Goal: Connect with others: Establish contact or relationships with other users

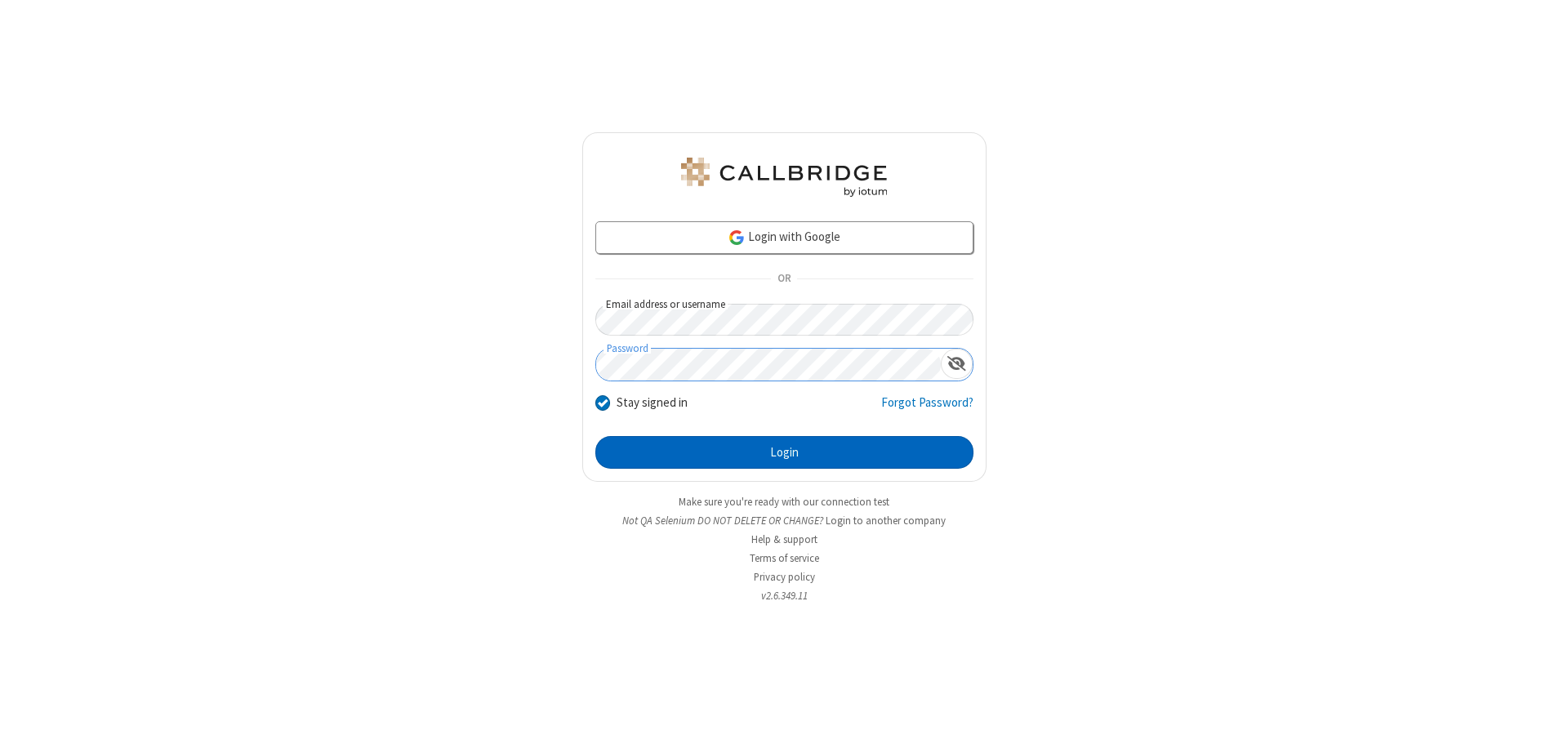
click at [784, 453] on button "Login" at bounding box center [784, 452] width 378 height 33
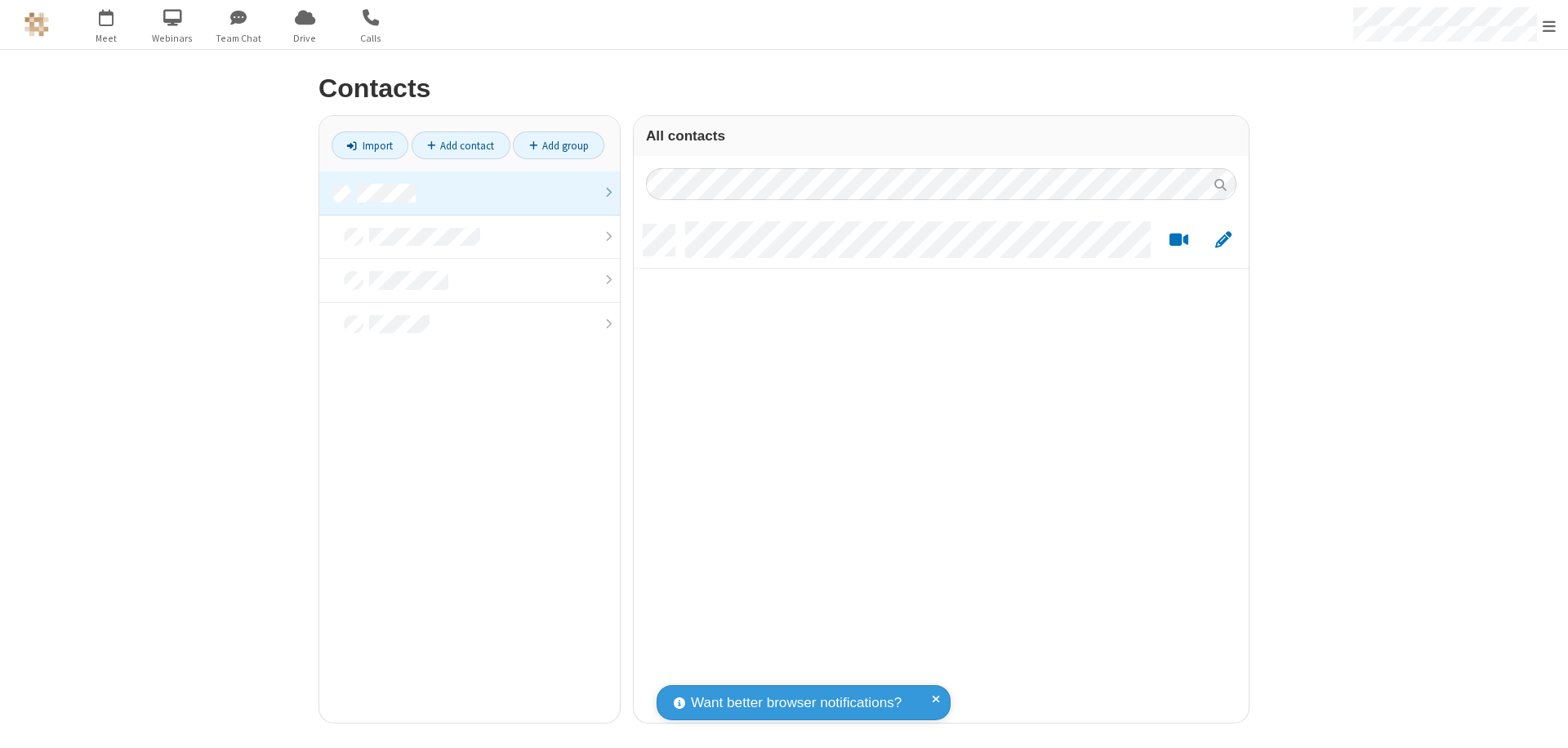
scroll to position [498, 603]
click at [469, 193] on link at bounding box center [469, 193] width 301 height 44
click at [461, 146] on link "Add contact" at bounding box center [461, 145] width 98 height 28
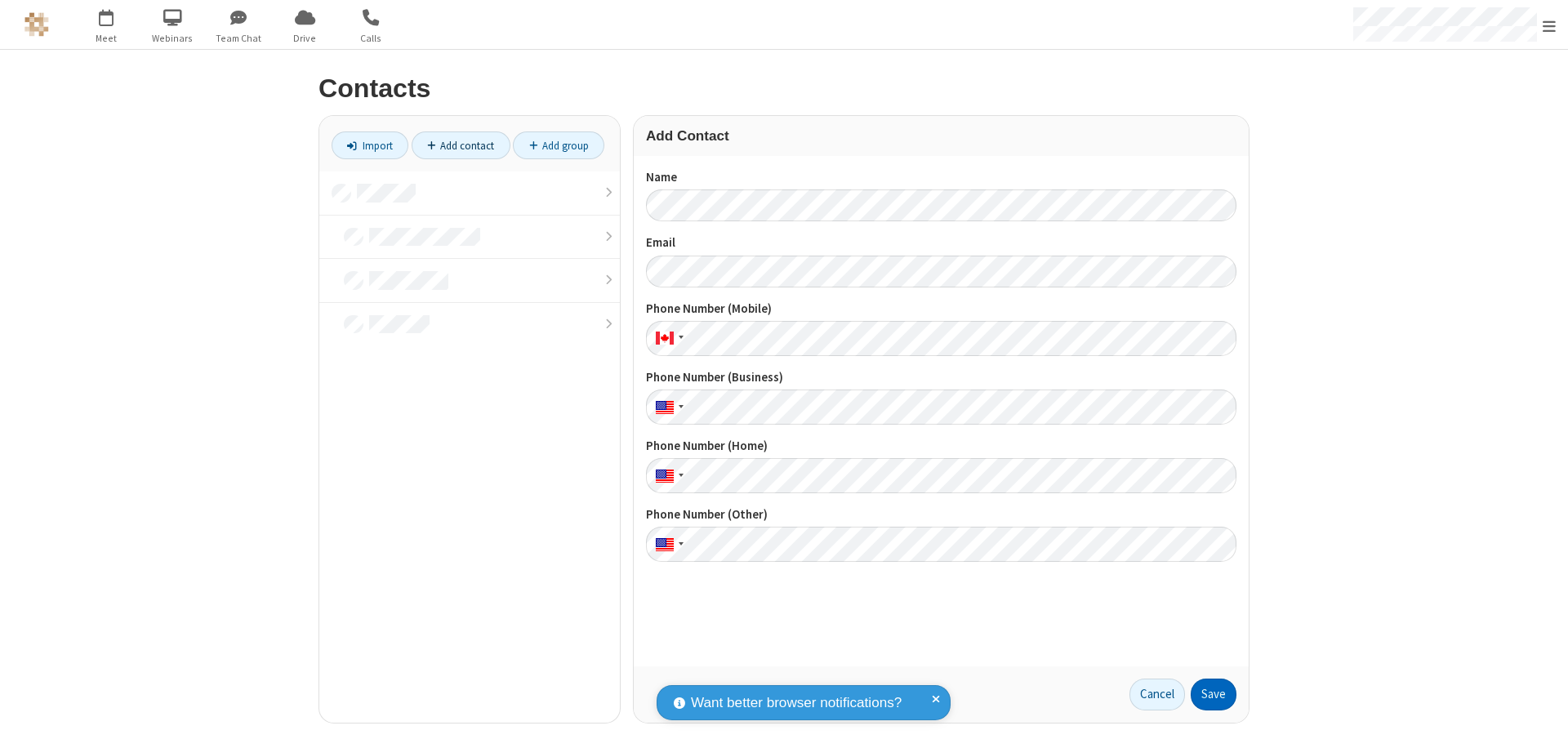
click at [1214, 694] on button "Save" at bounding box center [1214, 695] width 46 height 33
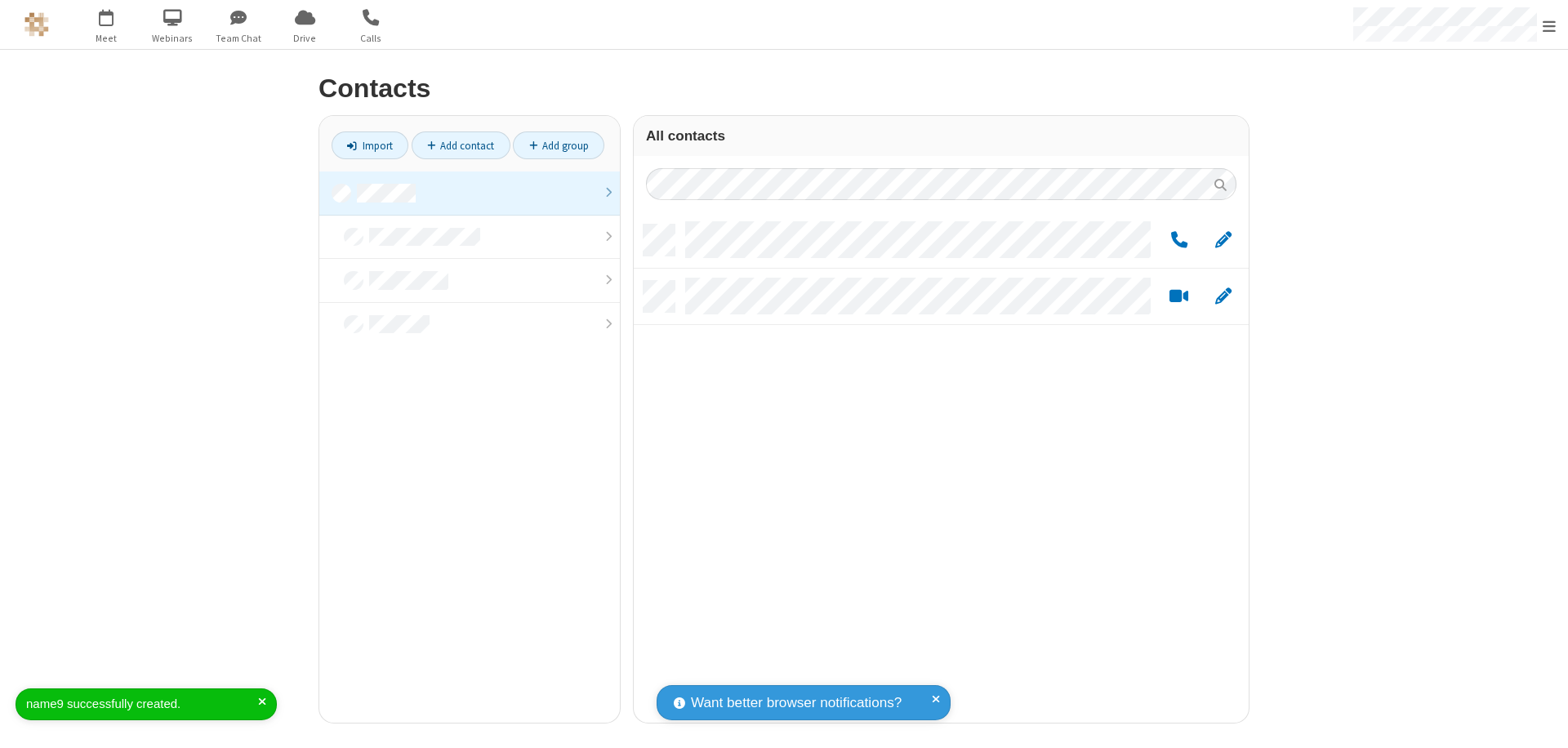
scroll to position [498, 603]
click at [461, 146] on link "Add contact" at bounding box center [461, 145] width 98 height 28
